Goal: Check status

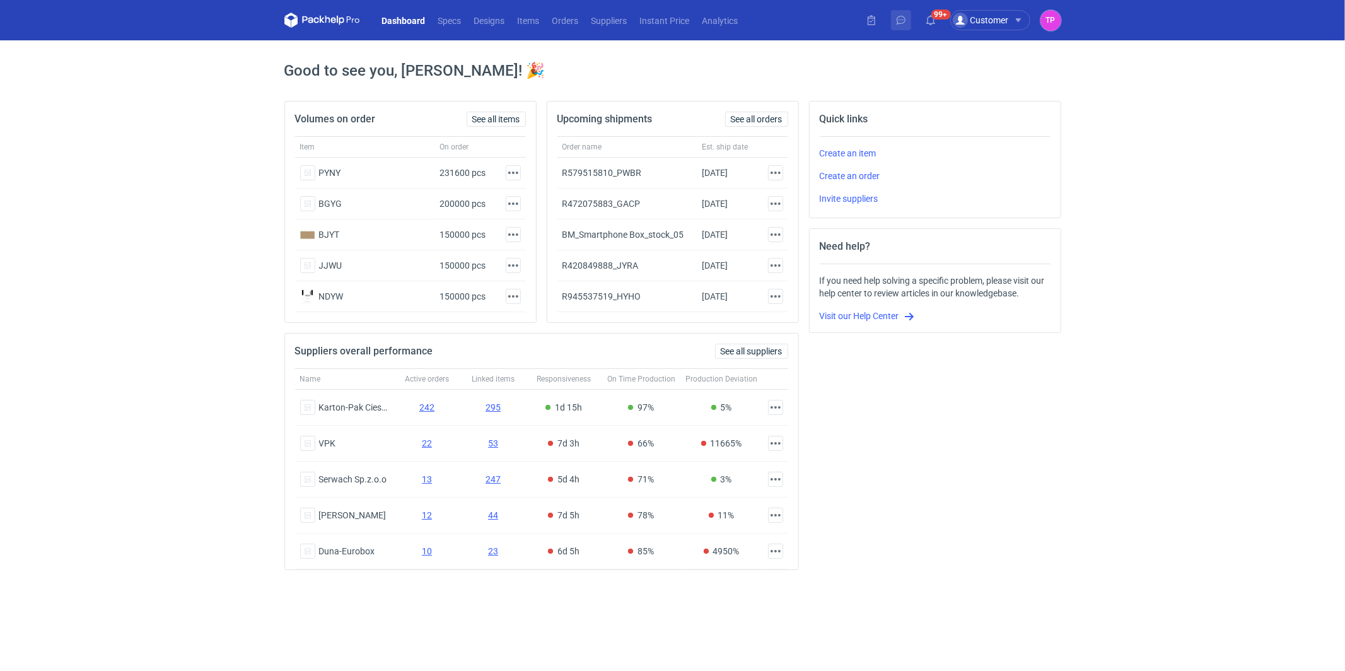
click at [908, 28] on button at bounding box center [901, 20] width 20 height 20
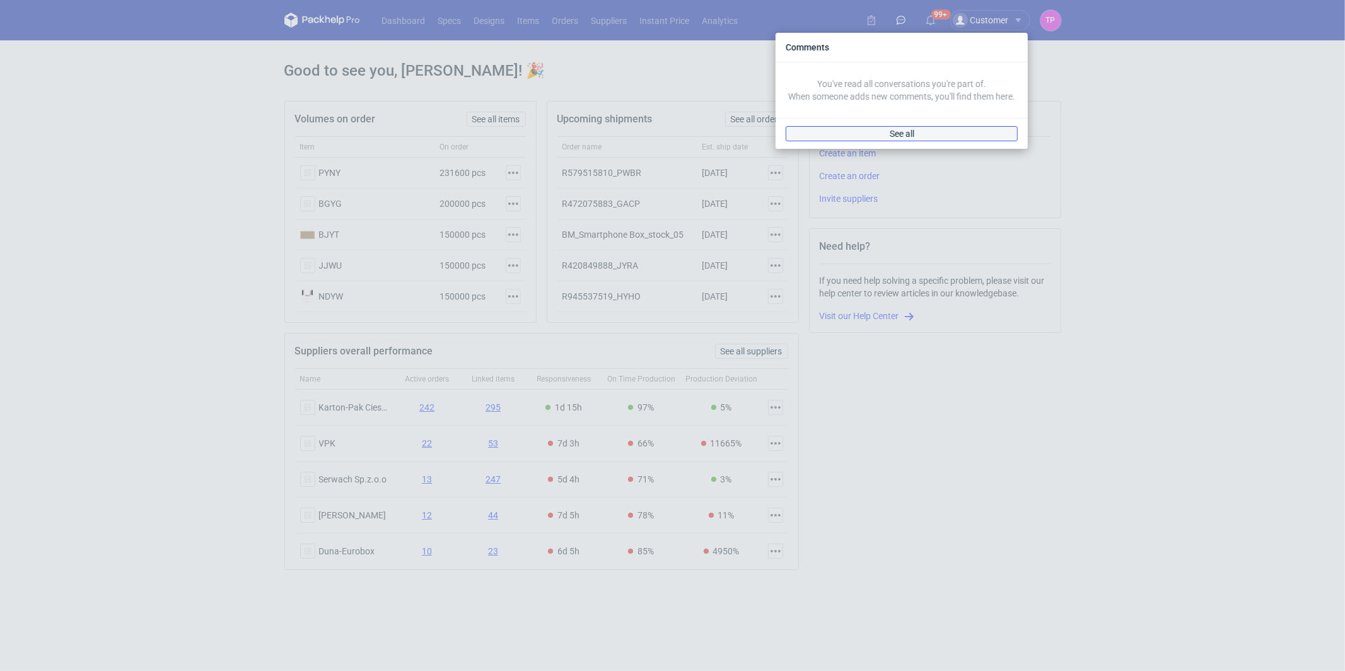
click at [913, 134] on link "See all" at bounding box center [902, 133] width 232 height 15
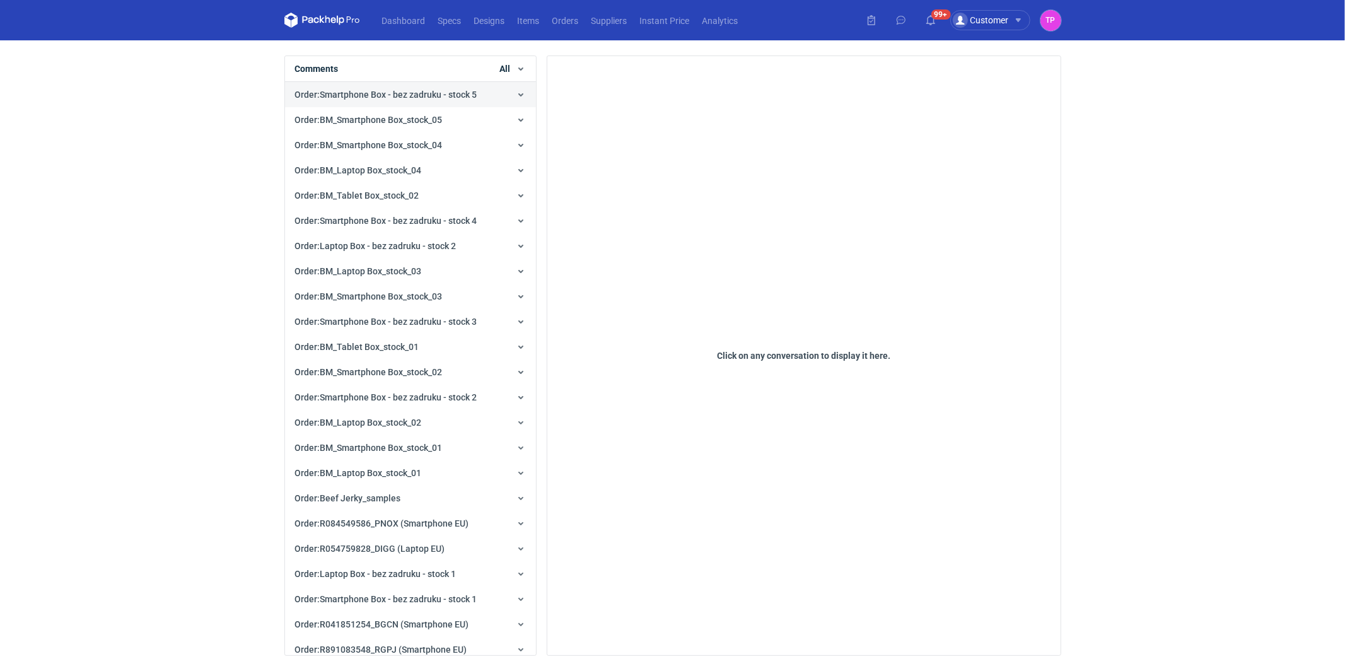
click at [405, 97] on span "Order : Smartphone Box - bez zadruku - stock 5" at bounding box center [386, 95] width 182 height 10
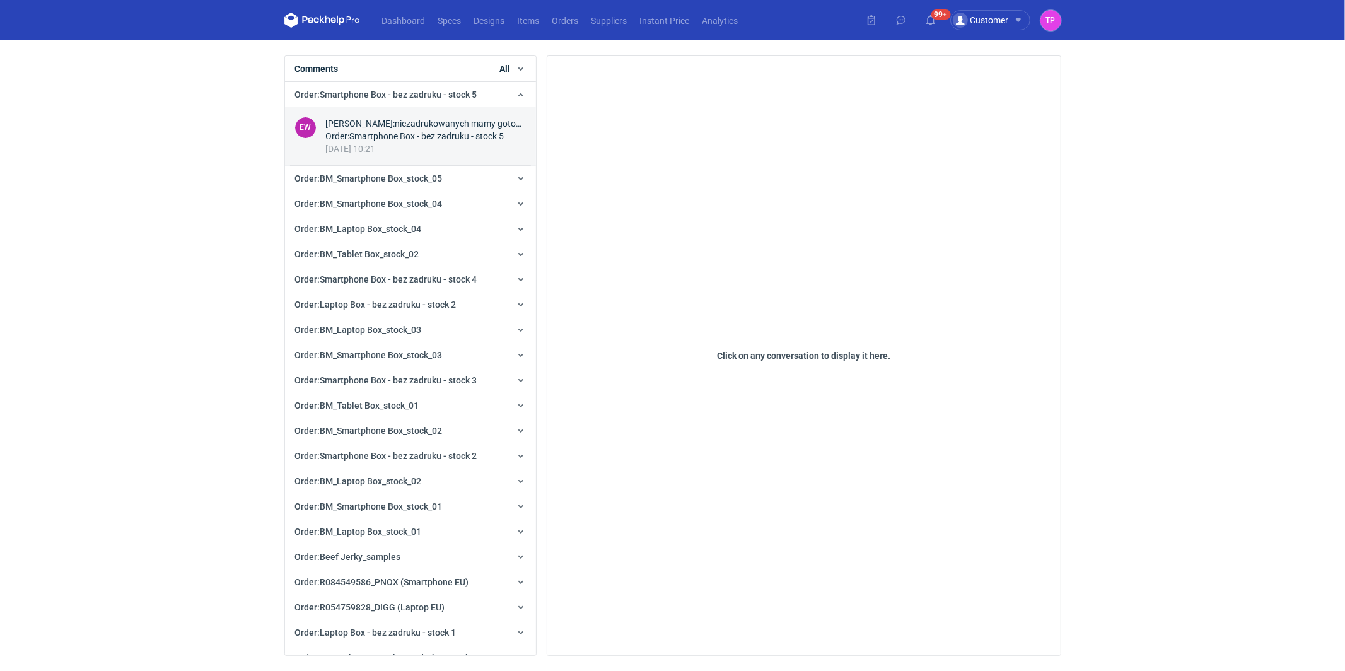
click at [412, 139] on div "Order : Smartphone Box - bez zadruku - stock 5" at bounding box center [426, 136] width 200 height 13
